Goal: Task Accomplishment & Management: Use online tool/utility

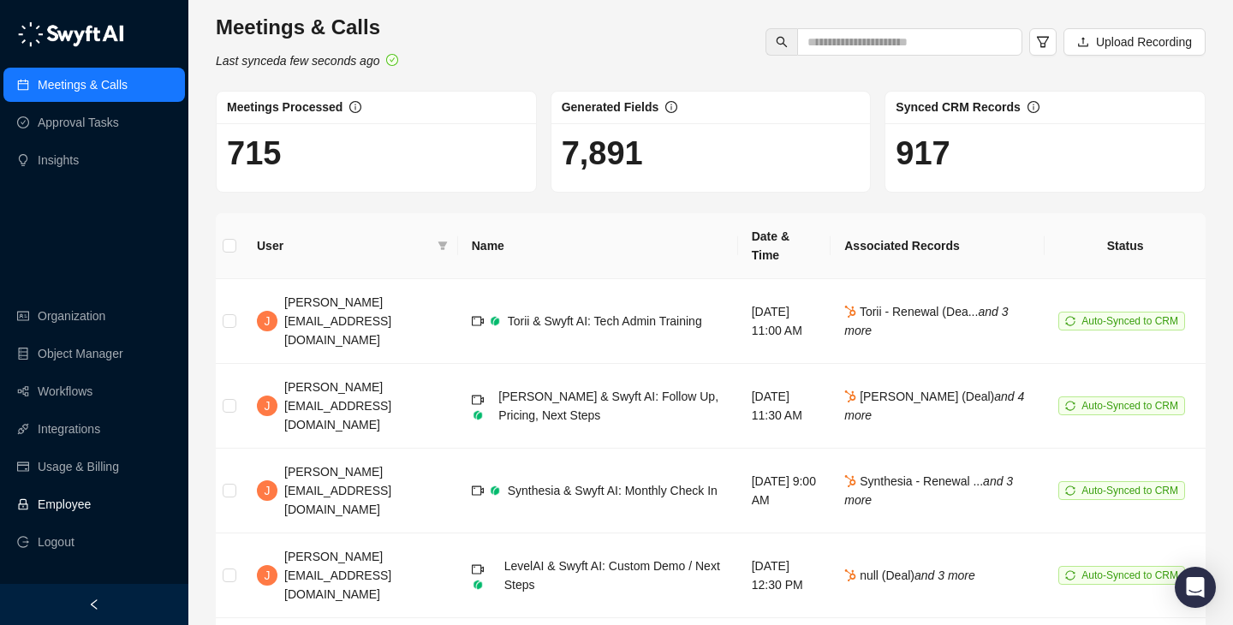
click at [91, 517] on link "Employee" at bounding box center [64, 504] width 53 height 34
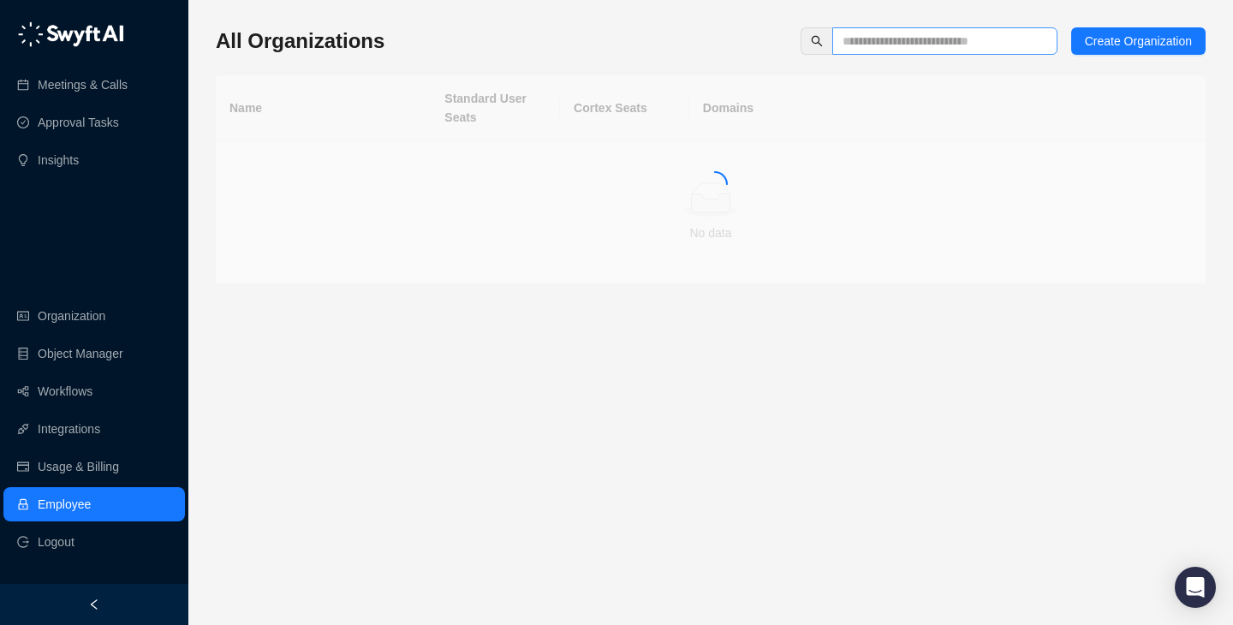
click at [914, 30] on span at bounding box center [944, 40] width 225 height 27
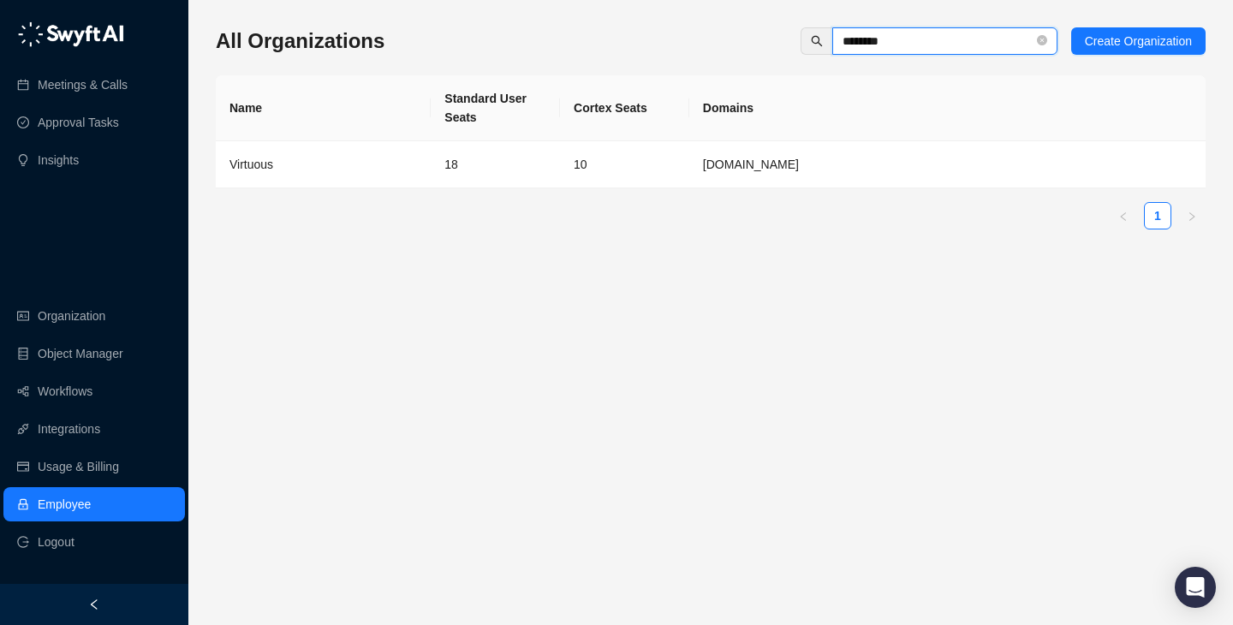
type input "********"
click at [602, 176] on td "10" at bounding box center [624, 164] width 129 height 47
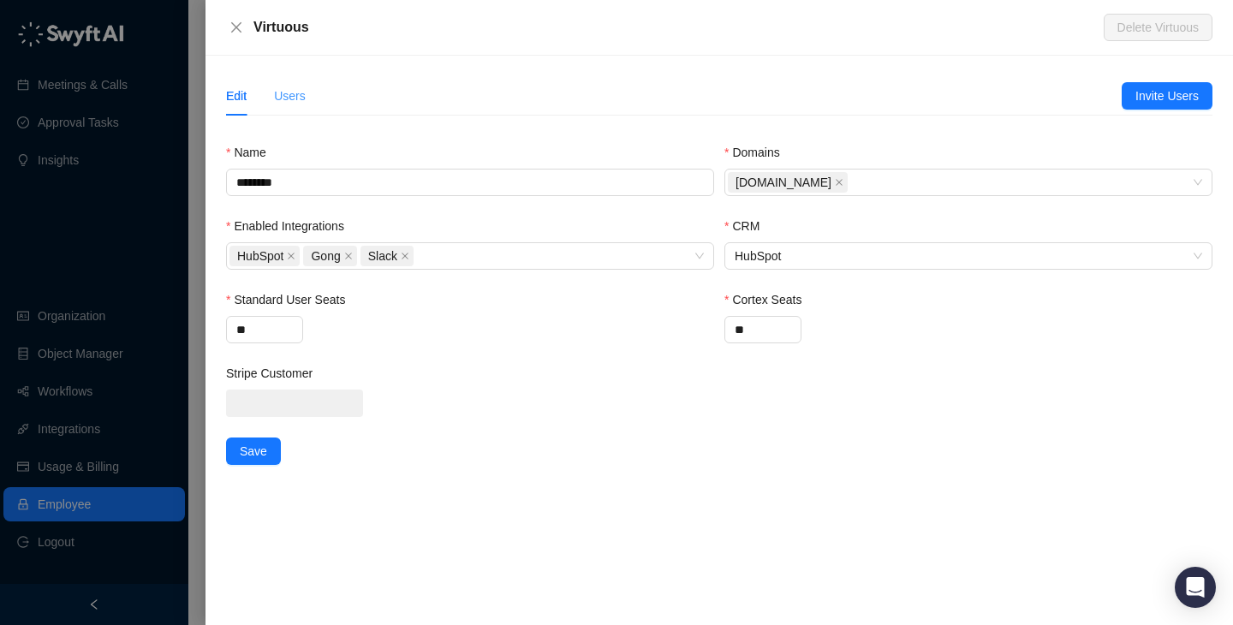
click at [297, 112] on div "Users" at bounding box center [290, 95] width 32 height 39
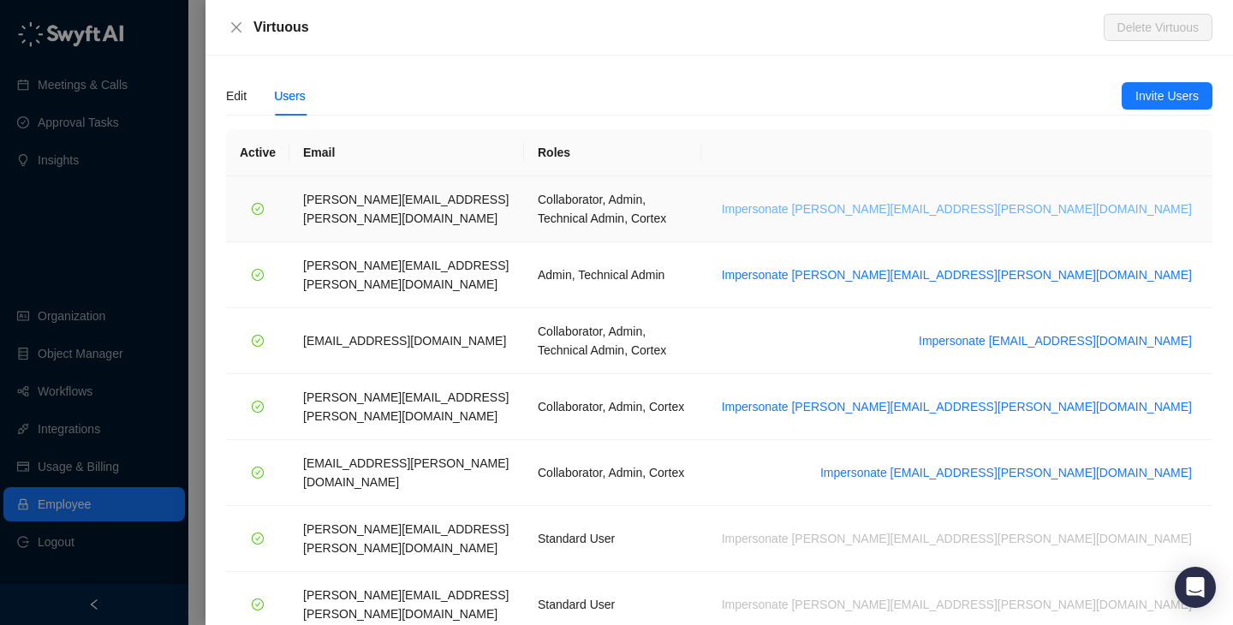
click at [1101, 205] on span "Impersonate [PERSON_NAME][EMAIL_ADDRESS][PERSON_NAME][DOMAIN_NAME]" at bounding box center [957, 208] width 470 height 19
